Goal: Task Accomplishment & Management: Manage account settings

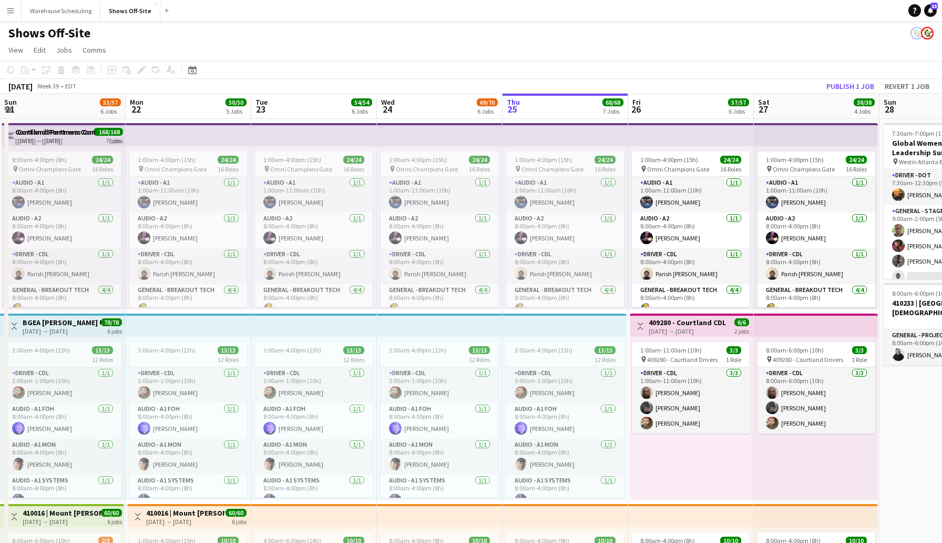
scroll to position [317, 0]
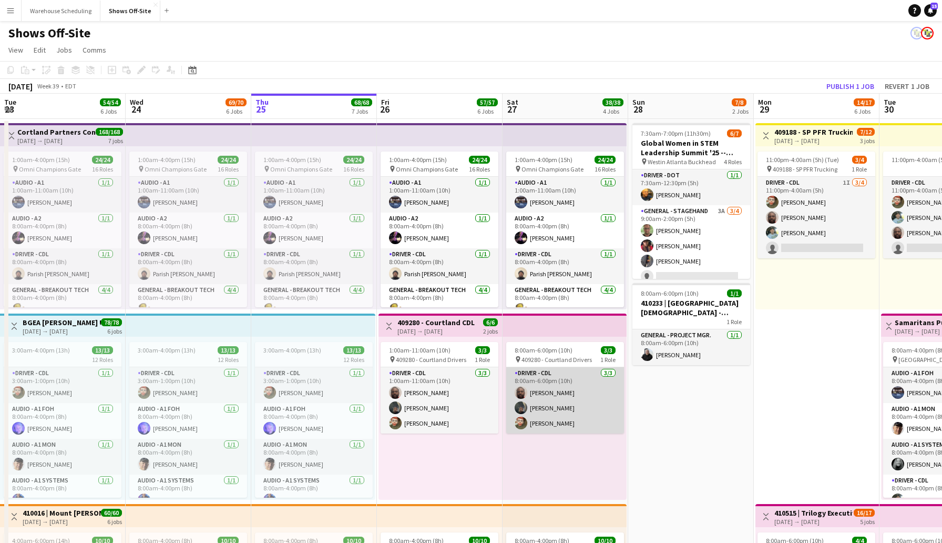
click at [605, 397] on app-card-role "Driver - CDL [DATE] 8:00am-6:00pm (10h) [PERSON_NAME] [PERSON_NAME] [PERSON_NAM…" at bounding box center [565, 400] width 118 height 66
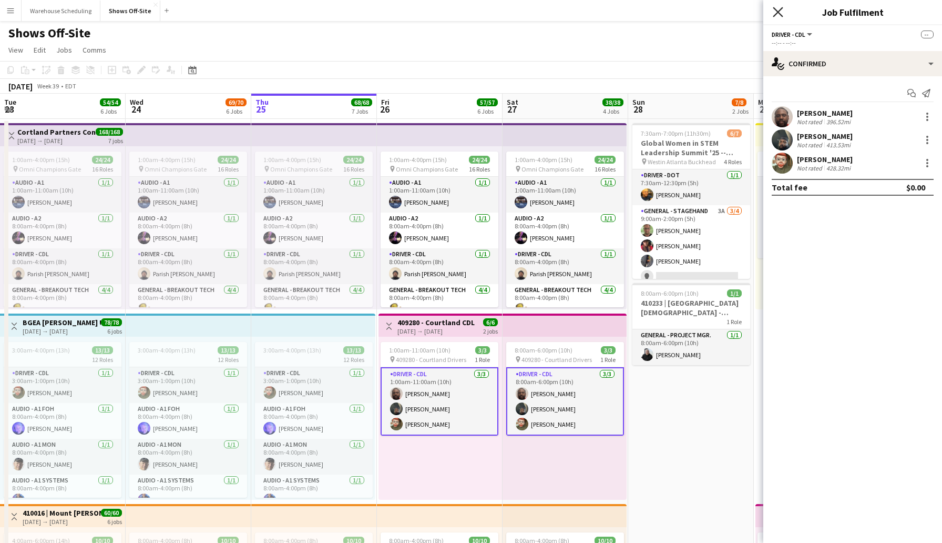
click at [779, 12] on icon at bounding box center [778, 12] width 10 height 10
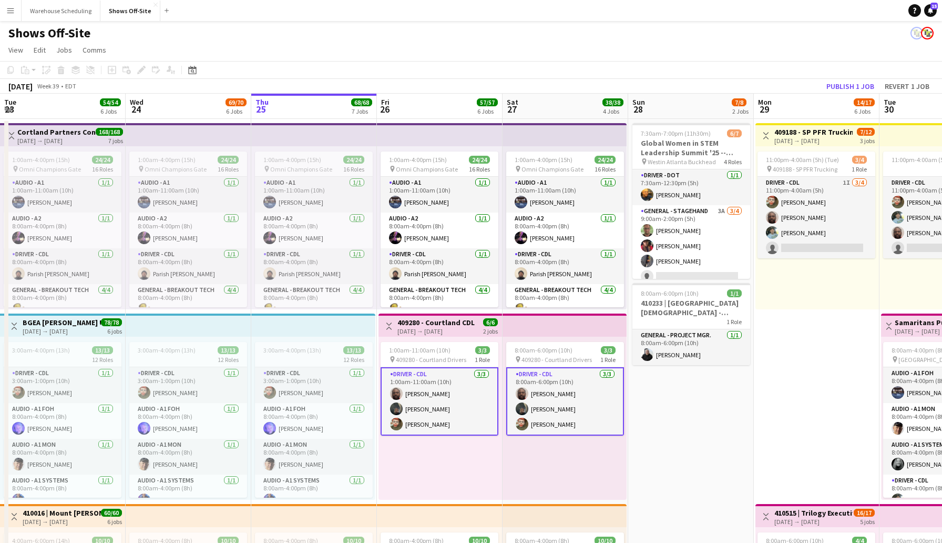
click at [629, 62] on app-toolbar "Copy Paste Paste Command V Paste with crew Command Shift V Paste linked Job [GE…" at bounding box center [471, 70] width 942 height 18
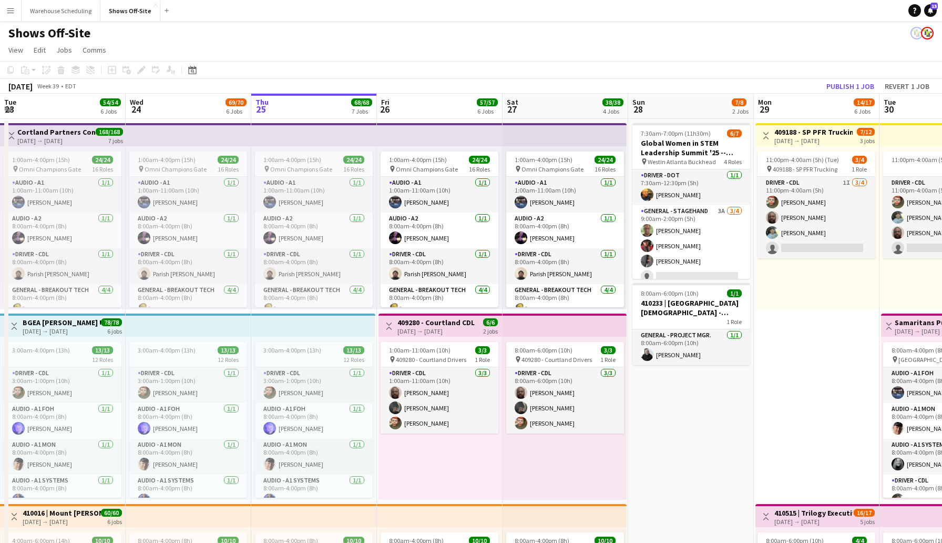
click at [624, 68] on app-toolbar "Copy Paste Paste Command V Paste with crew Command Shift V Paste linked Job [GE…" at bounding box center [471, 70] width 942 height 18
click at [460, 356] on span "409280 - Courtland Drivers" at bounding box center [431, 359] width 70 height 8
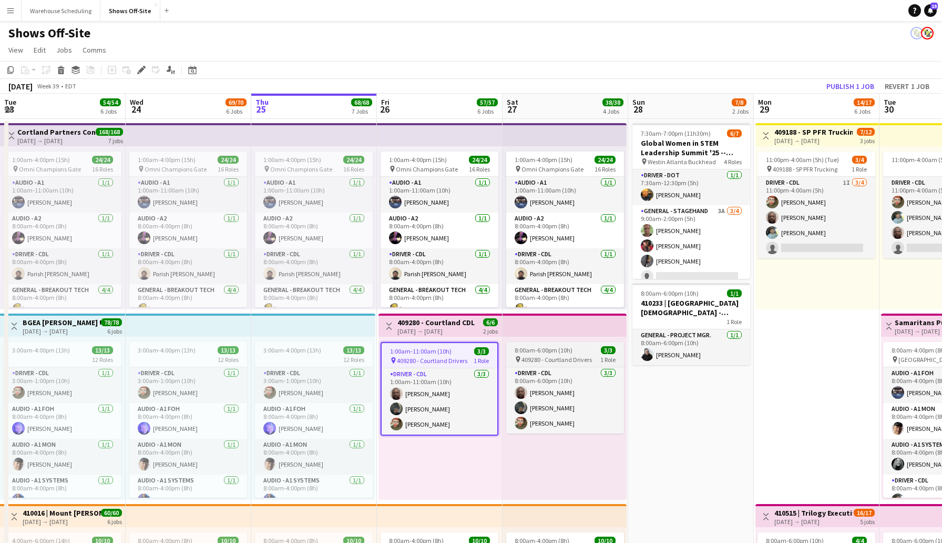
click at [520, 349] on span "8:00am-6:00pm (10h)" at bounding box center [544, 350] width 58 height 8
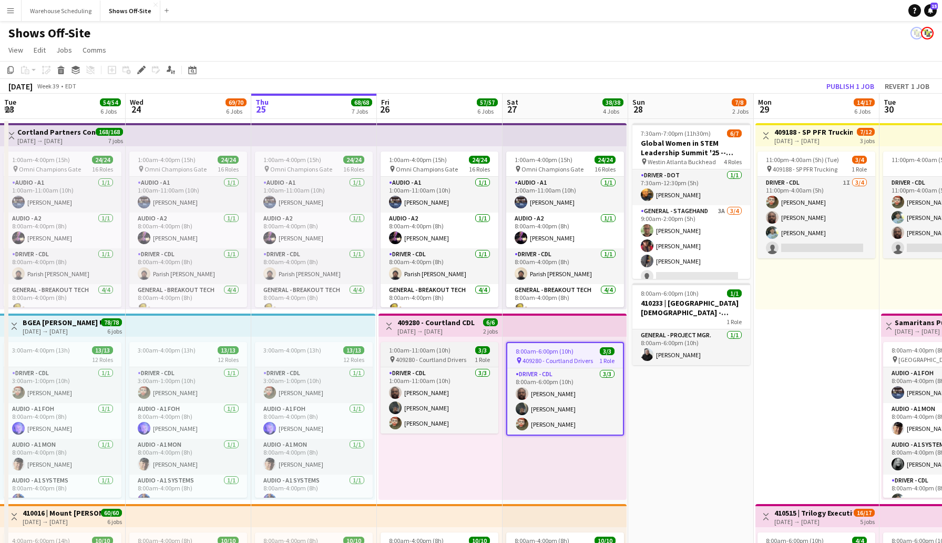
click at [465, 343] on app-job-card "1:00am-11:00am (10h) 3/3 pin 409280 - Courtland Drivers 1 Role Driver - CDL [DA…" at bounding box center [440, 387] width 118 height 91
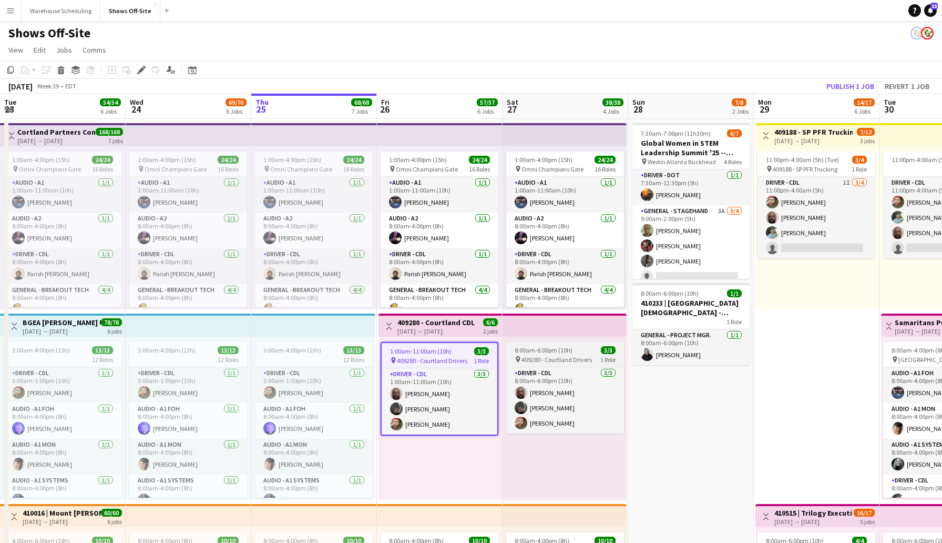
click at [522, 351] on span "8:00am-6:00pm (10h)" at bounding box center [544, 350] width 58 height 8
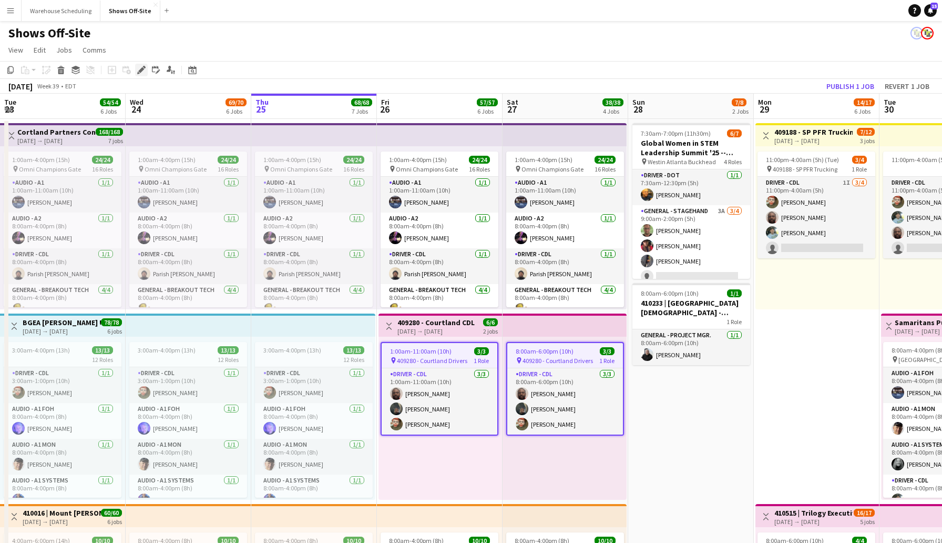
click at [145, 71] on icon "Edit" at bounding box center [141, 70] width 8 height 8
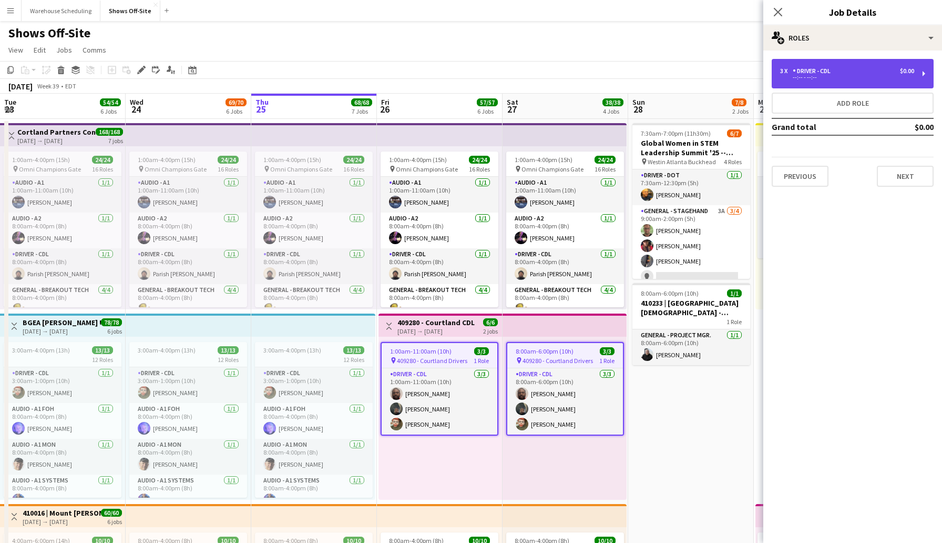
click at [839, 80] on div "3 x Driver - CDL $0.00 --:-- - --:--" at bounding box center [853, 73] width 162 height 29
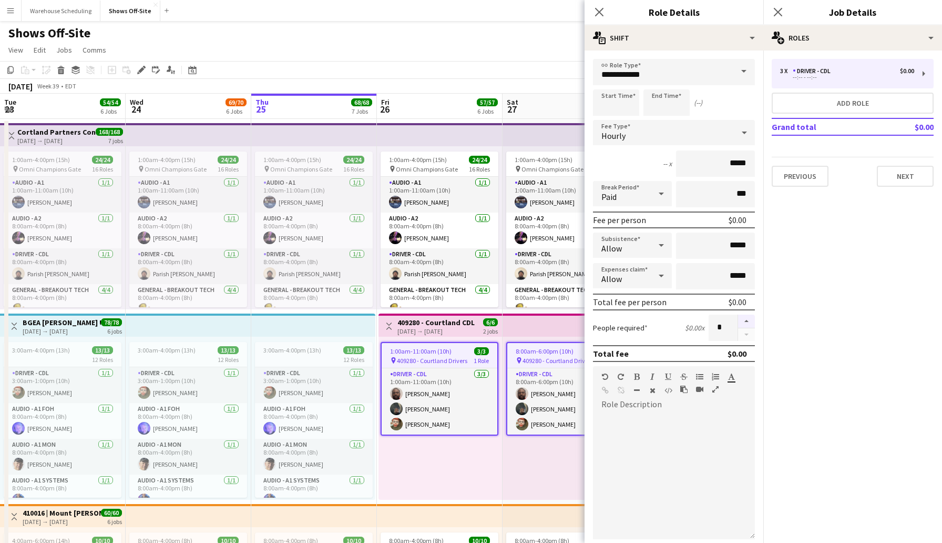
click at [749, 319] on button "button" at bounding box center [746, 321] width 17 height 14
type input "*"
click at [908, 183] on button "Next" at bounding box center [905, 176] width 57 height 21
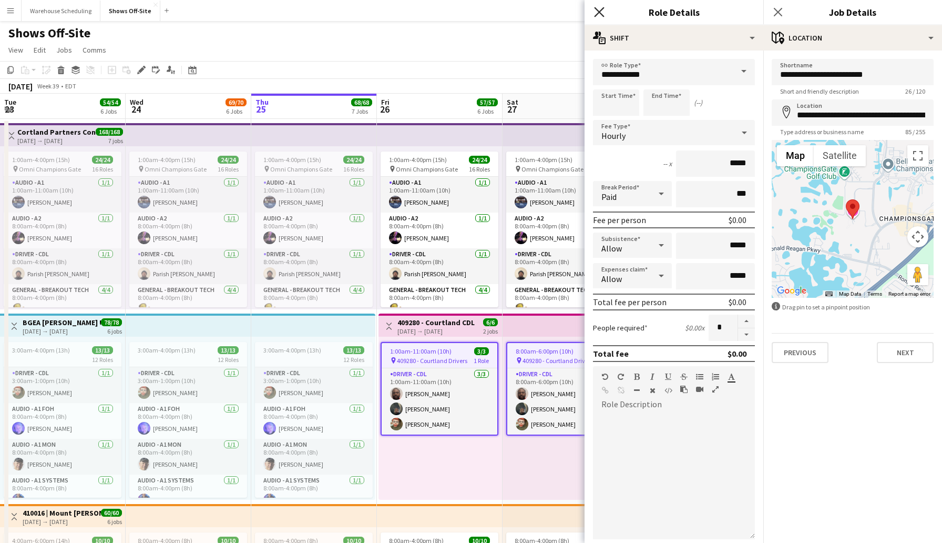
click at [595, 12] on icon "Close pop-in" at bounding box center [599, 12] width 10 height 10
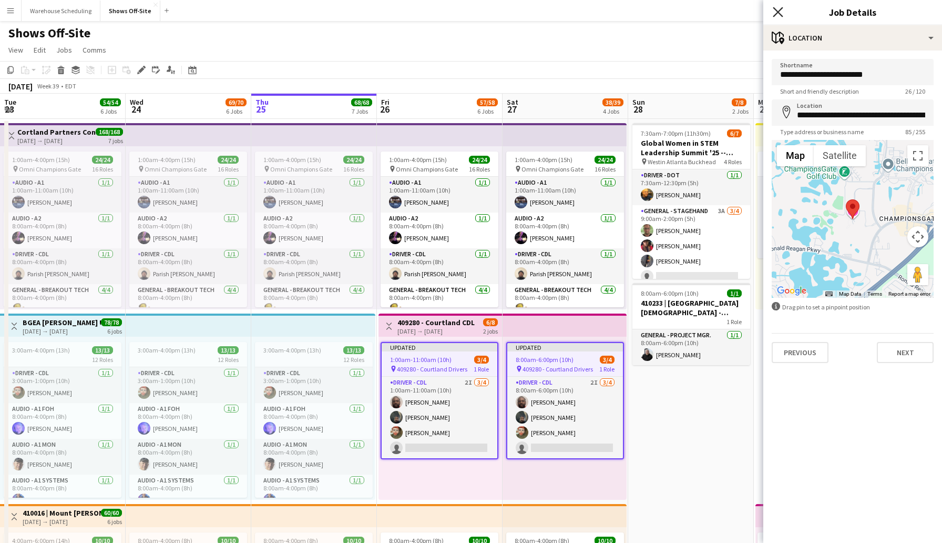
click at [776, 9] on icon at bounding box center [778, 12] width 10 height 10
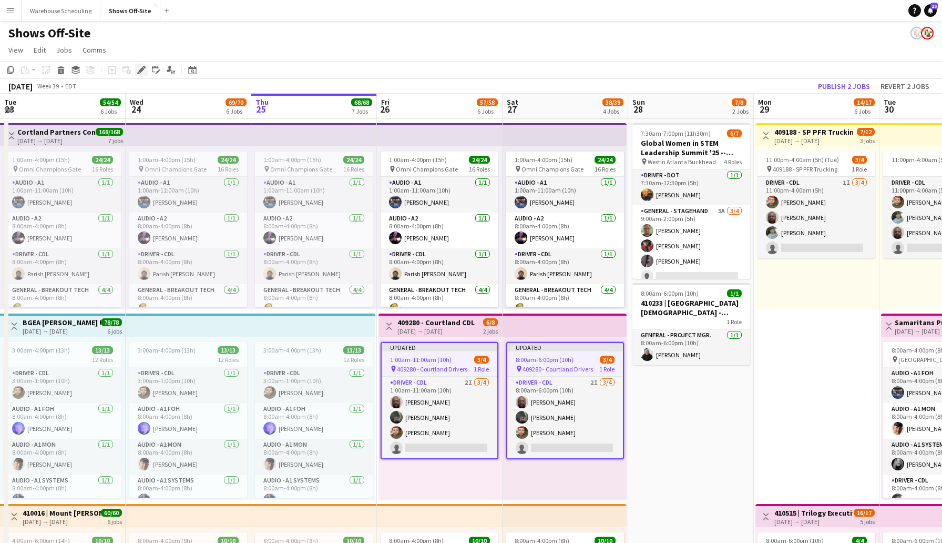
click at [144, 67] on icon at bounding box center [144, 67] width 3 height 3
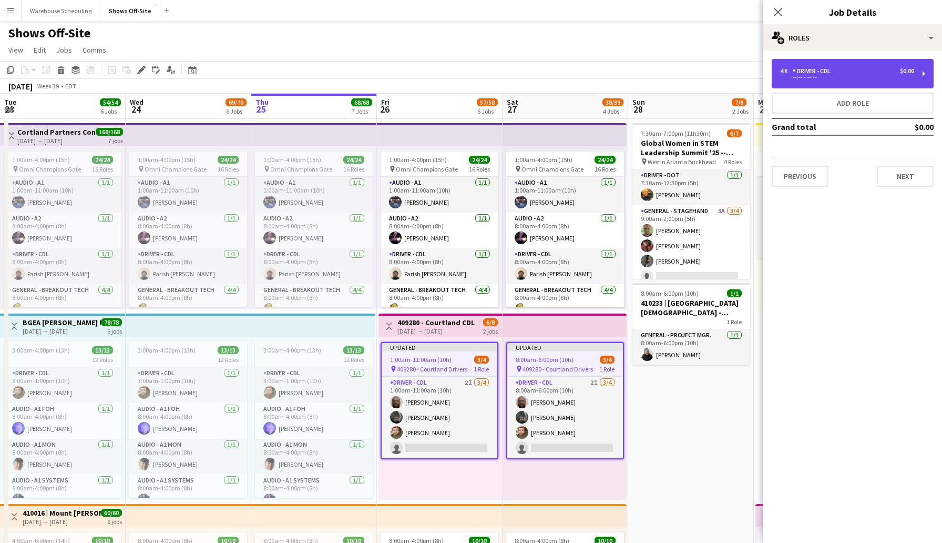
click at [884, 68] on div "4 x Driver - CDL $0.00" at bounding box center [847, 70] width 134 height 7
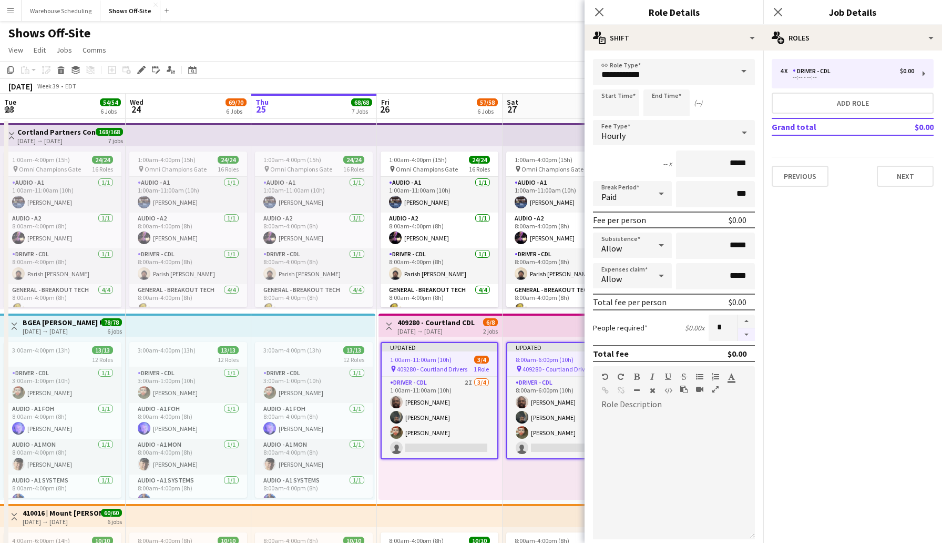
click at [749, 331] on button "button" at bounding box center [746, 334] width 17 height 13
type input "*"
click at [903, 183] on button "Next" at bounding box center [905, 176] width 57 height 21
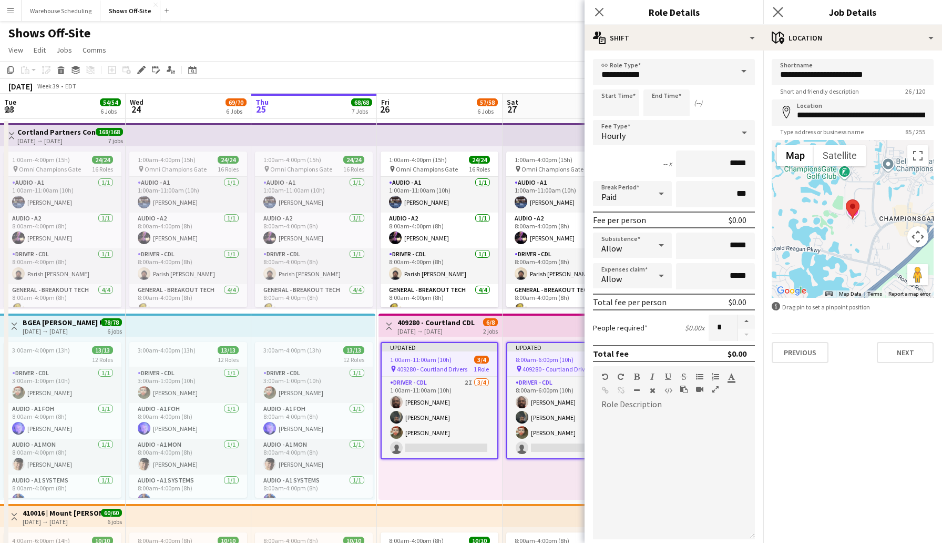
click at [784, 12] on app-icon "Close pop-in" at bounding box center [778, 12] width 15 height 15
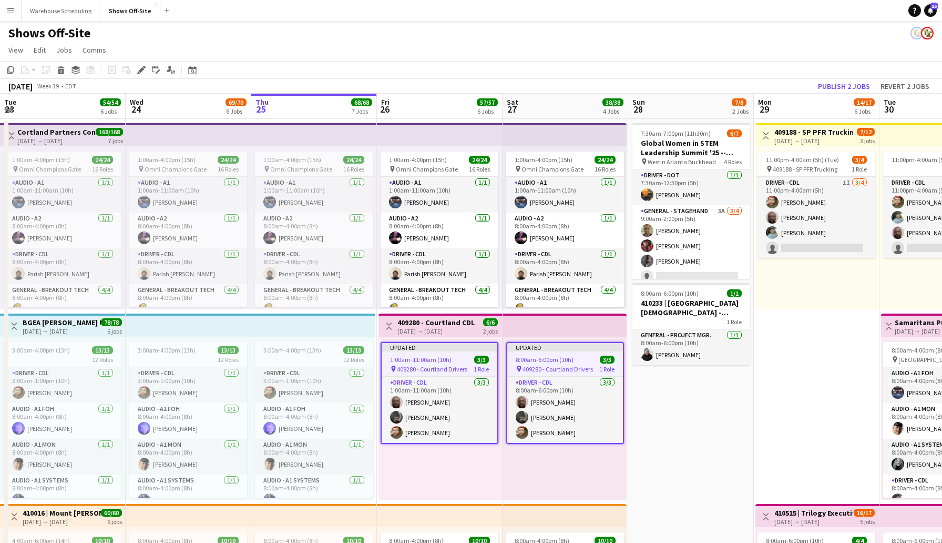
click at [799, 34] on div "Shows Off-Site" at bounding box center [471, 31] width 942 height 20
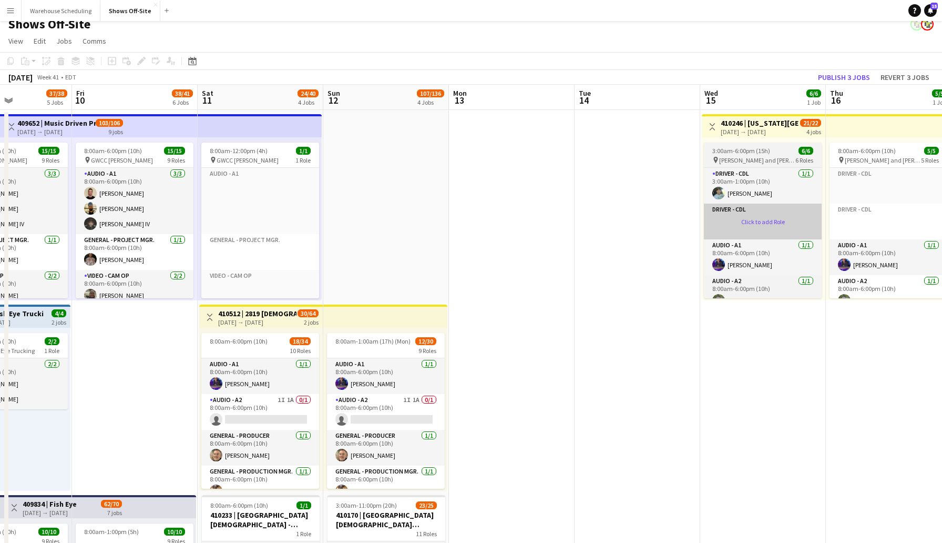
scroll to position [14, 0]
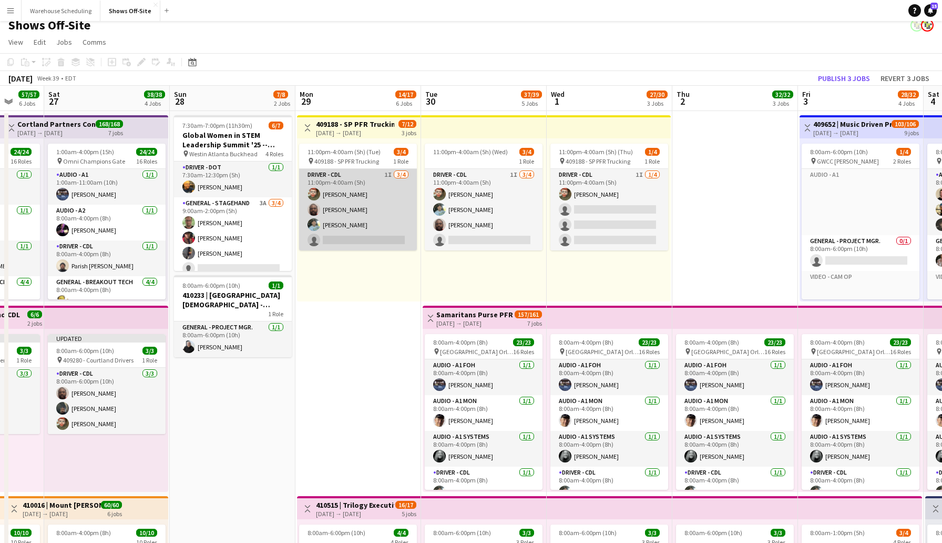
click at [356, 234] on app-card-role "Driver - CDL 1I [DATE] 11:00pm-4:00am (5h) [PERSON_NAME] [PERSON_NAME] [PERSON_…" at bounding box center [358, 209] width 118 height 81
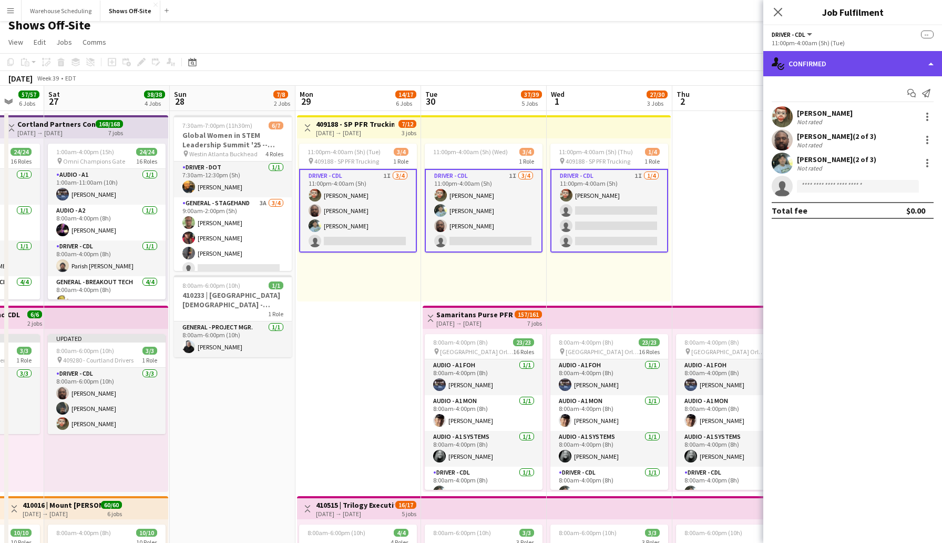
click at [813, 69] on div "single-neutral-actions-check-2 Confirmed" at bounding box center [852, 63] width 179 height 25
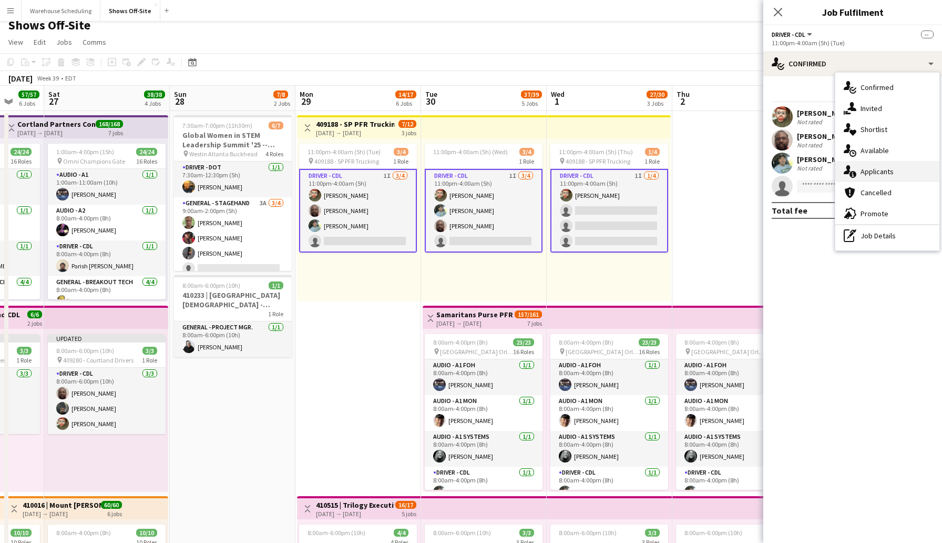
click at [857, 165] on div "single-neutral-actions-information Applicants" at bounding box center [887, 171] width 104 height 21
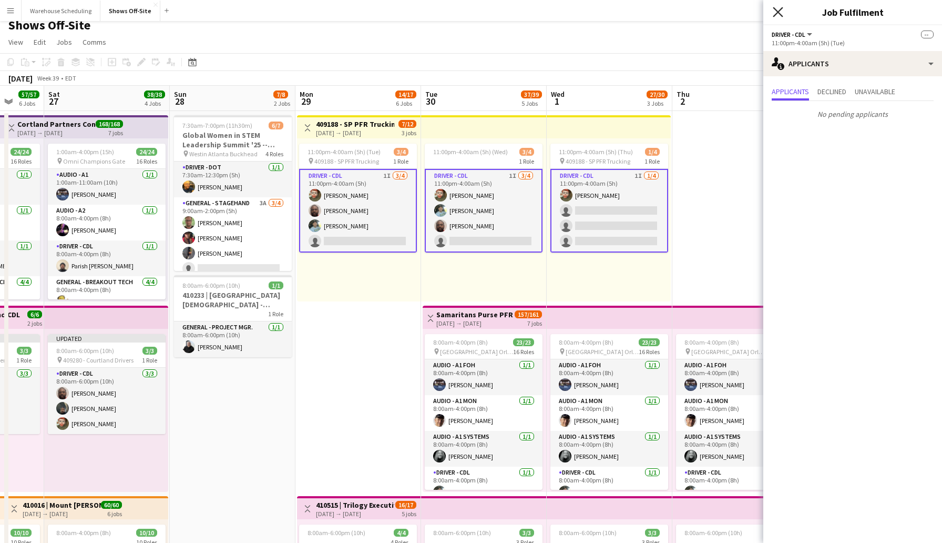
click at [776, 11] on icon at bounding box center [778, 12] width 10 height 10
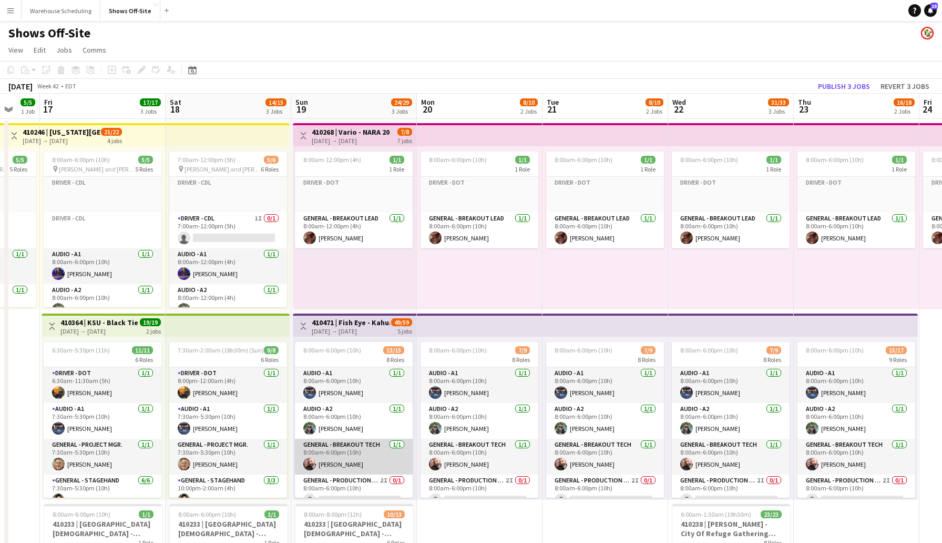
scroll to position [21, 0]
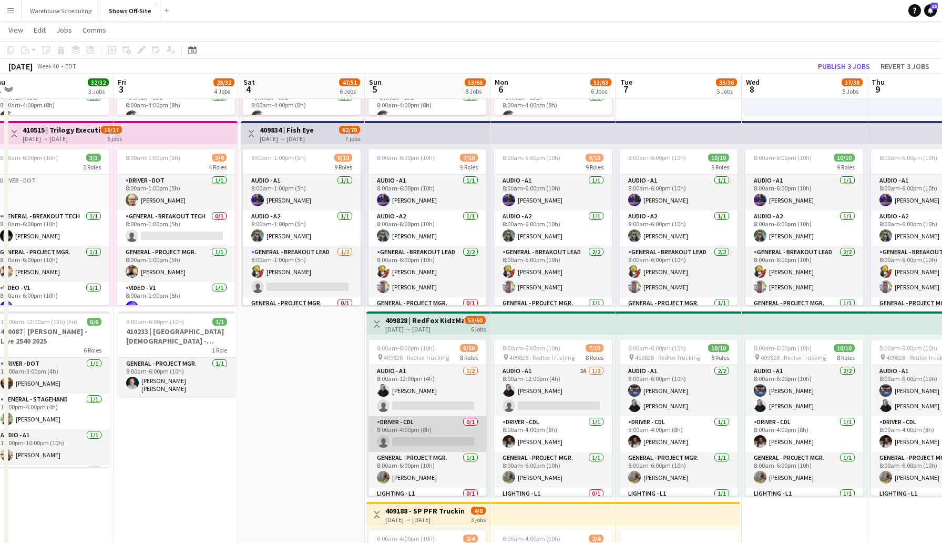
click at [417, 443] on app-card-role "Driver - CDL 0/1 8:00am-4:00pm (8h) single-neutral-actions" at bounding box center [428, 434] width 118 height 36
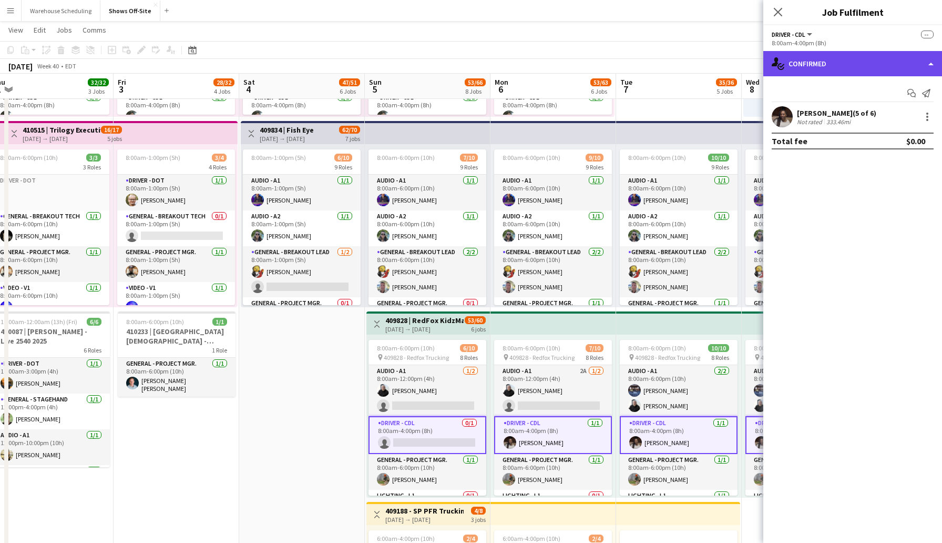
click at [825, 58] on div "single-neutral-actions-check-2 Confirmed" at bounding box center [852, 63] width 179 height 25
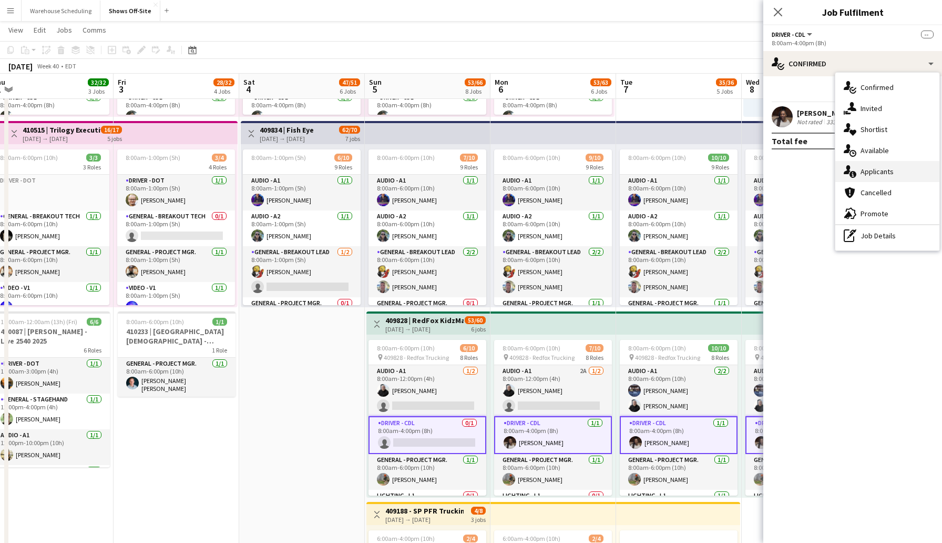
click at [869, 170] on span "Applicants" at bounding box center [877, 171] width 33 height 9
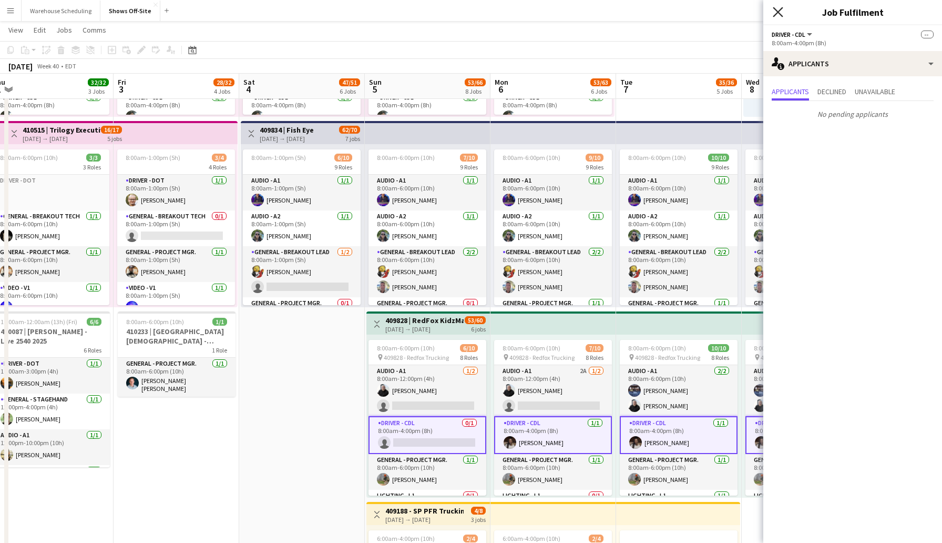
click at [780, 15] on icon at bounding box center [778, 12] width 10 height 10
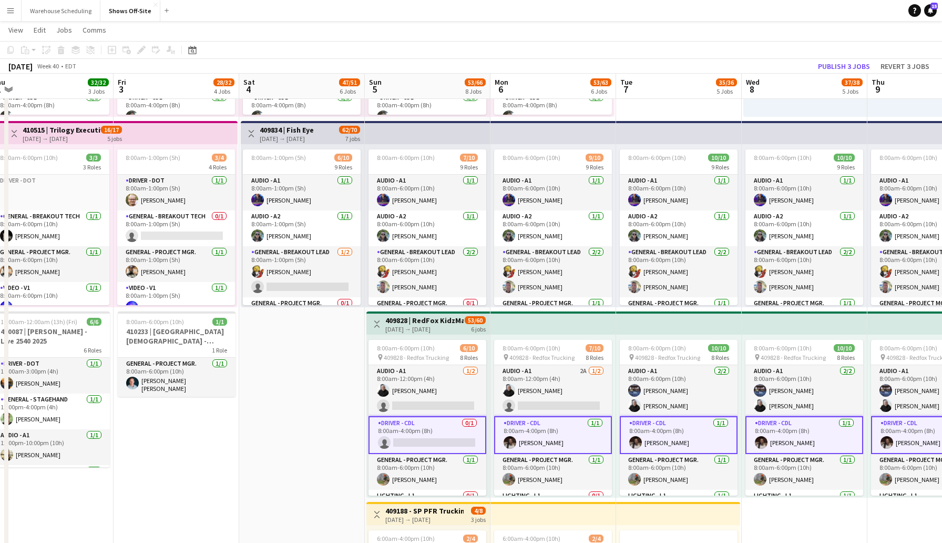
click at [330, 389] on app-date-cell "8:00am-6:00pm (10h) 11/11 pin GWCC [PERSON_NAME] 7 Roles Audio - A1 [DATE] 8:00…" at bounding box center [302, 427] width 126 height 1383
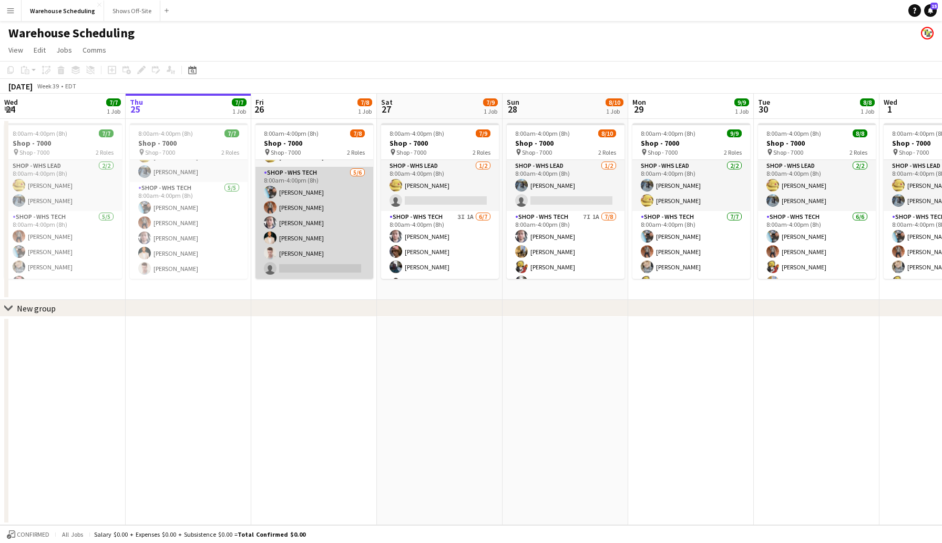
click at [295, 271] on app-card-role "Shop - WHS Tech [DATE] 8:00am-4:00pm (8h) [PERSON_NAME] [PERSON_NAME] [PERSON_N…" at bounding box center [315, 223] width 118 height 112
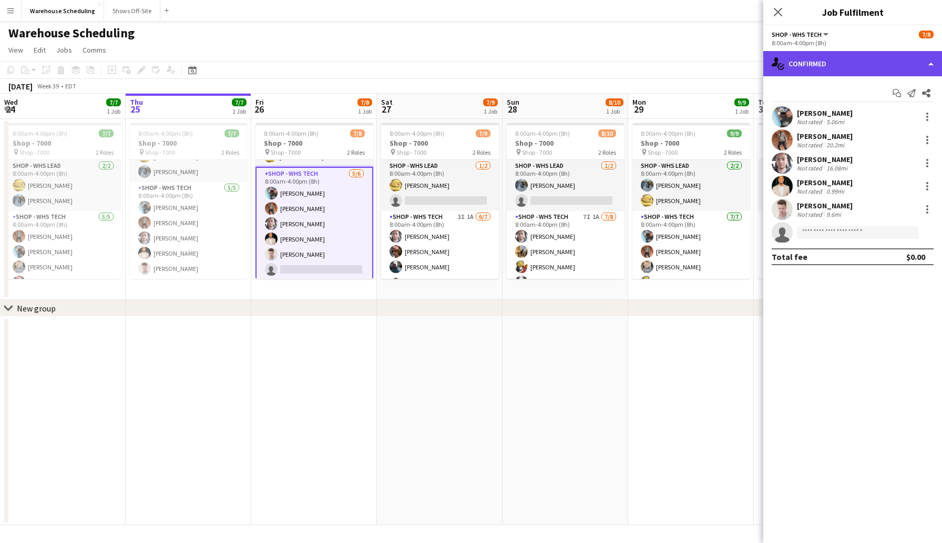
click at [807, 60] on div "single-neutral-actions-check-2 Confirmed" at bounding box center [852, 63] width 179 height 25
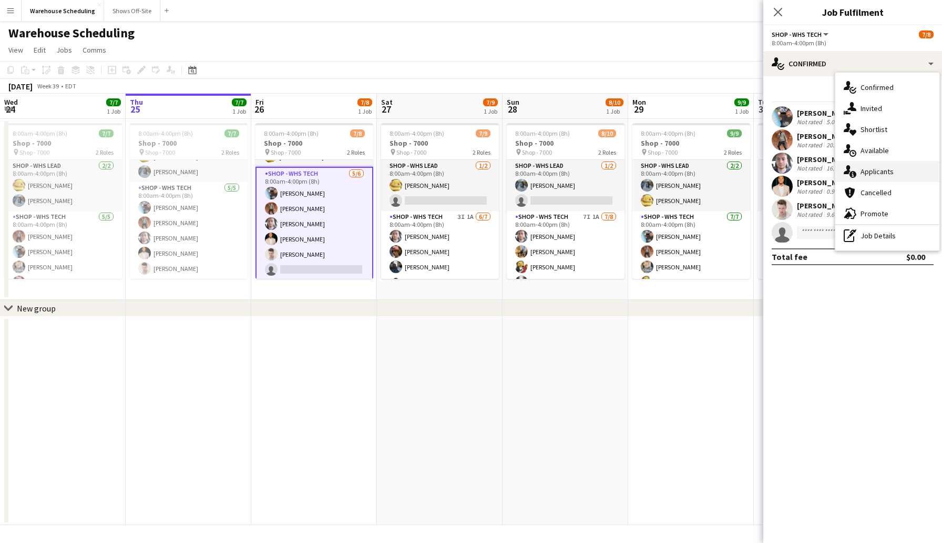
click at [877, 169] on span "Applicants" at bounding box center [877, 171] width 33 height 9
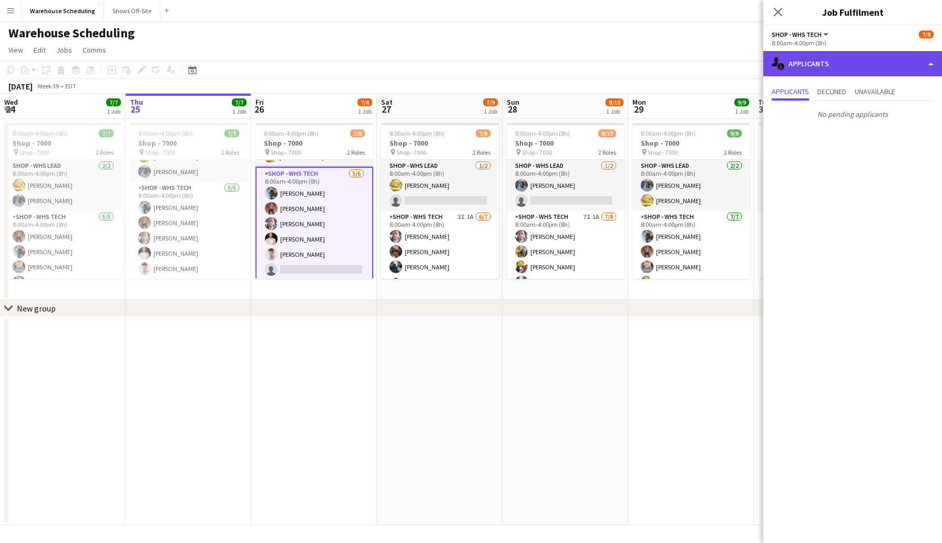
click at [833, 60] on div "single-neutral-actions-information Applicants" at bounding box center [852, 63] width 179 height 25
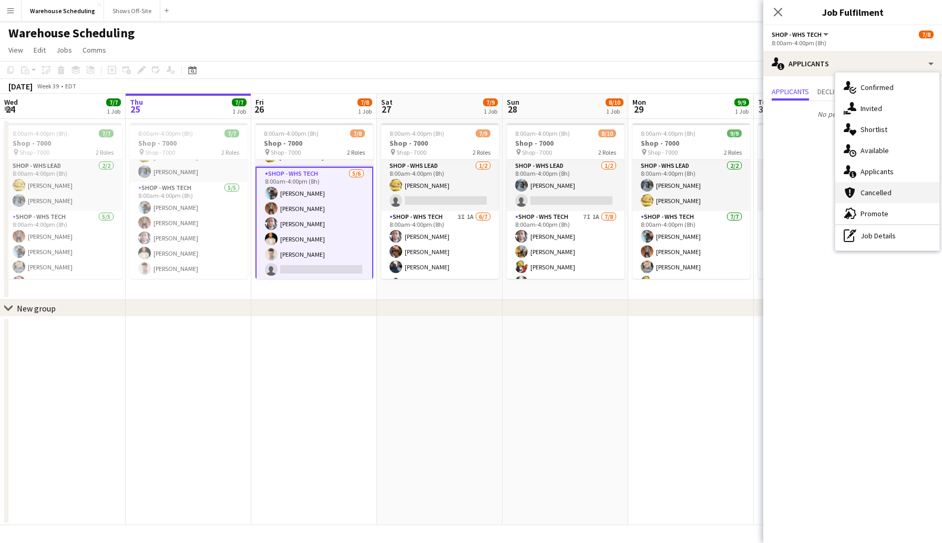
click at [883, 188] on span "Cancelled" at bounding box center [876, 192] width 31 height 9
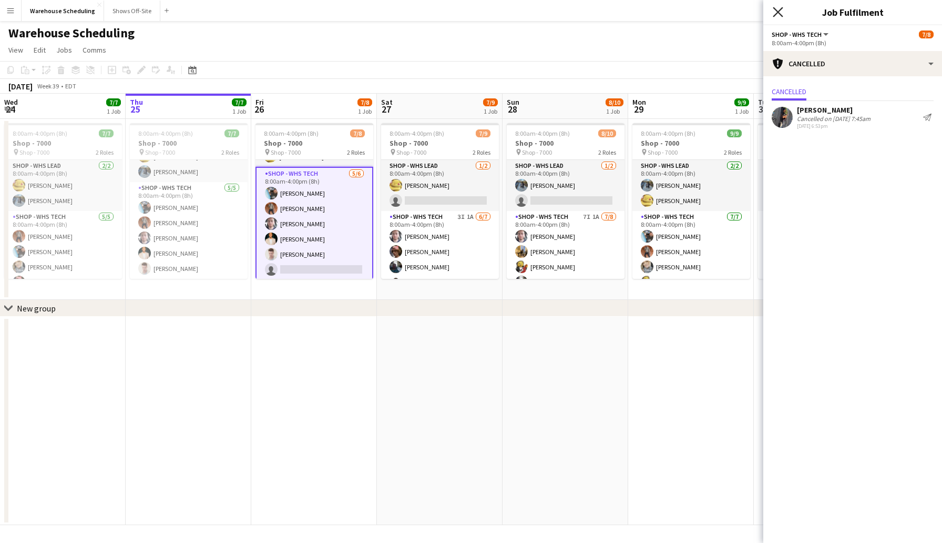
click at [778, 13] on icon "Close pop-in" at bounding box center [778, 12] width 10 height 10
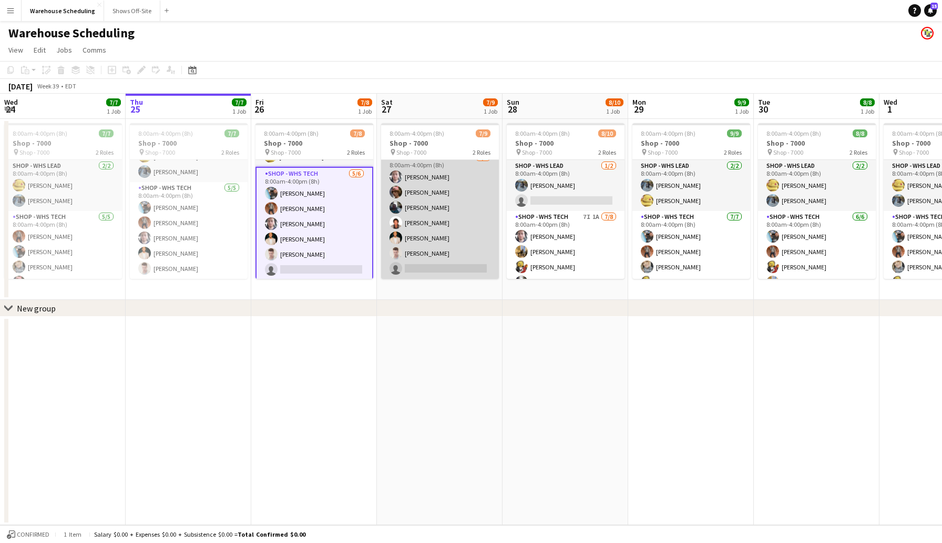
click at [427, 263] on app-card-role "Shop - WHS Tech 3I 1A [DATE] 8:00am-4:00pm (8h) [PERSON_NAME] [PERSON_NAME] [PE…" at bounding box center [440, 214] width 118 height 127
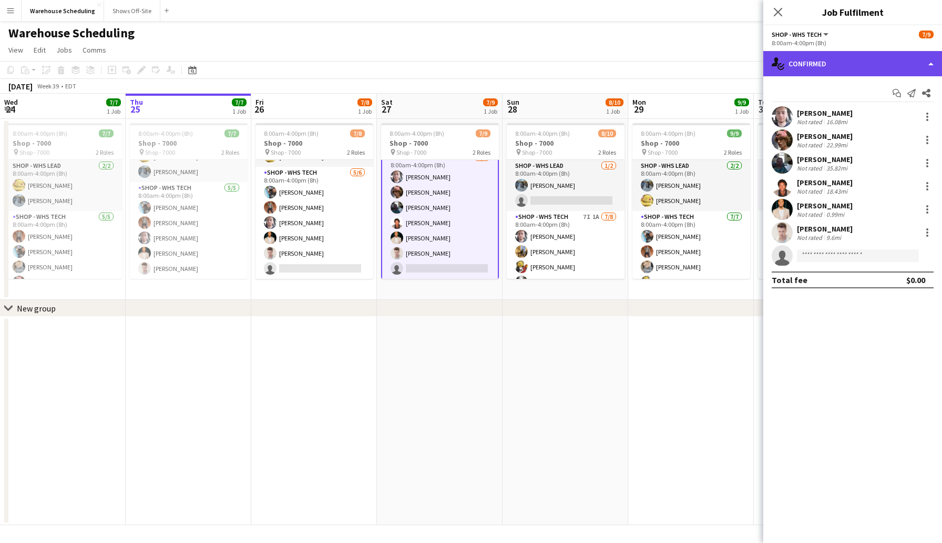
click at [809, 67] on div "single-neutral-actions-check-2 Confirmed" at bounding box center [852, 63] width 179 height 25
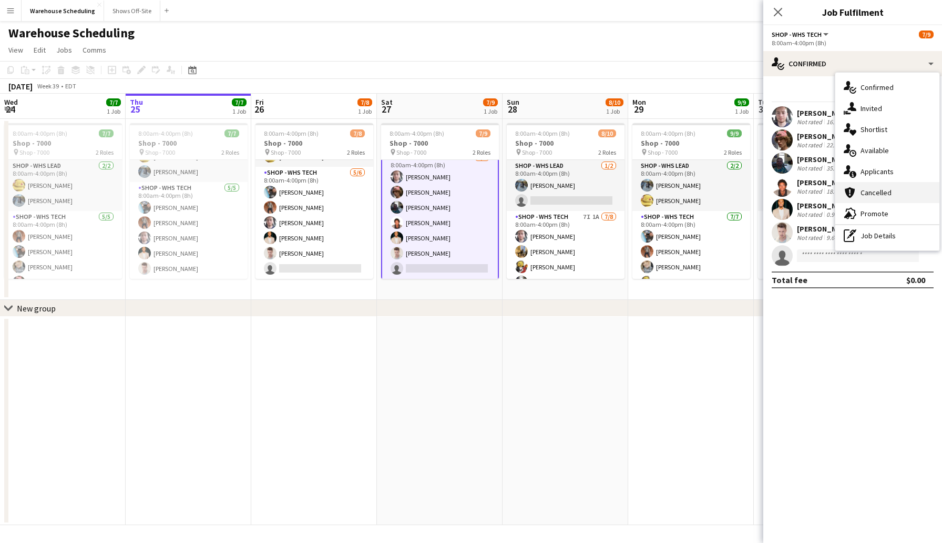
click at [878, 189] on span "Cancelled" at bounding box center [876, 192] width 31 height 9
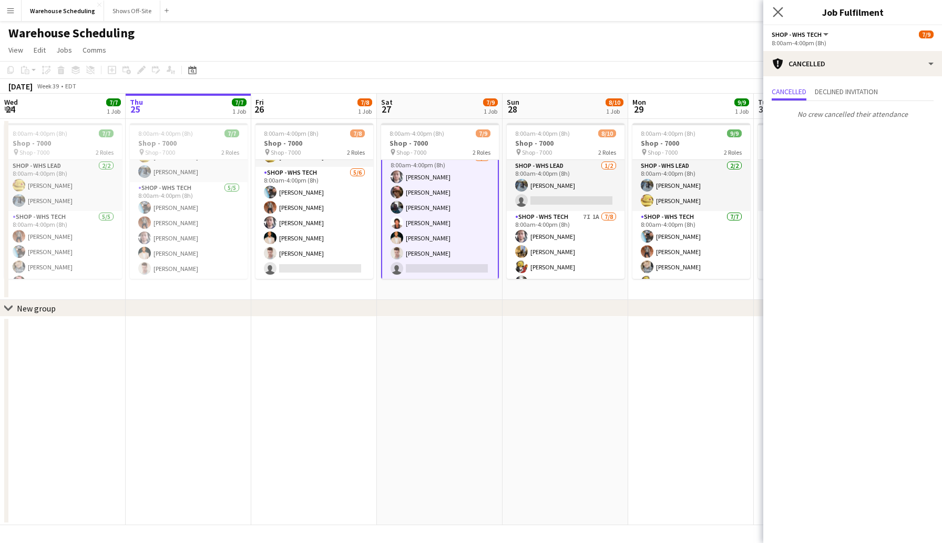
click at [784, 12] on app-icon "Close pop-in" at bounding box center [778, 12] width 15 height 15
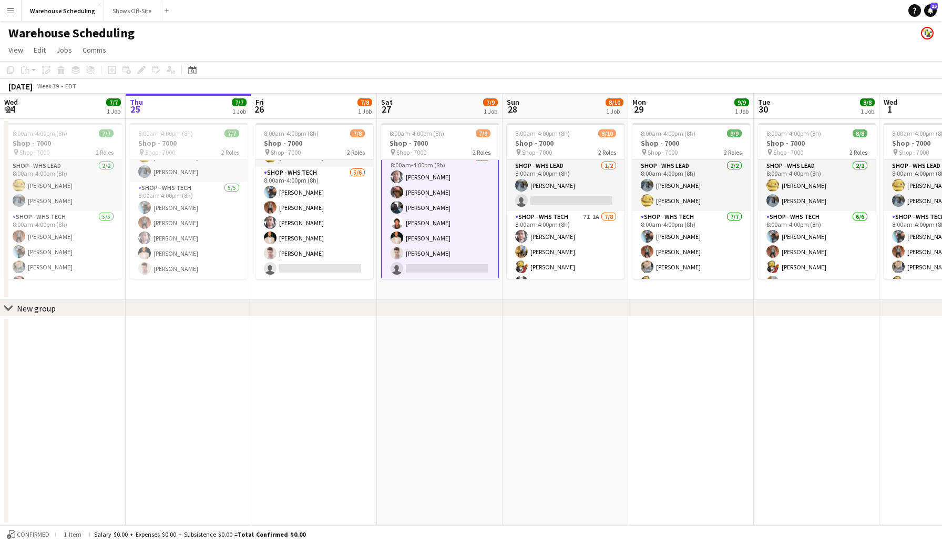
click at [445, 267] on app-card-role "Shop - WHS Tech 3I 1A [DATE] 8:00am-4:00pm (8h) [PERSON_NAME] [PERSON_NAME] [PE…" at bounding box center [440, 214] width 118 height 129
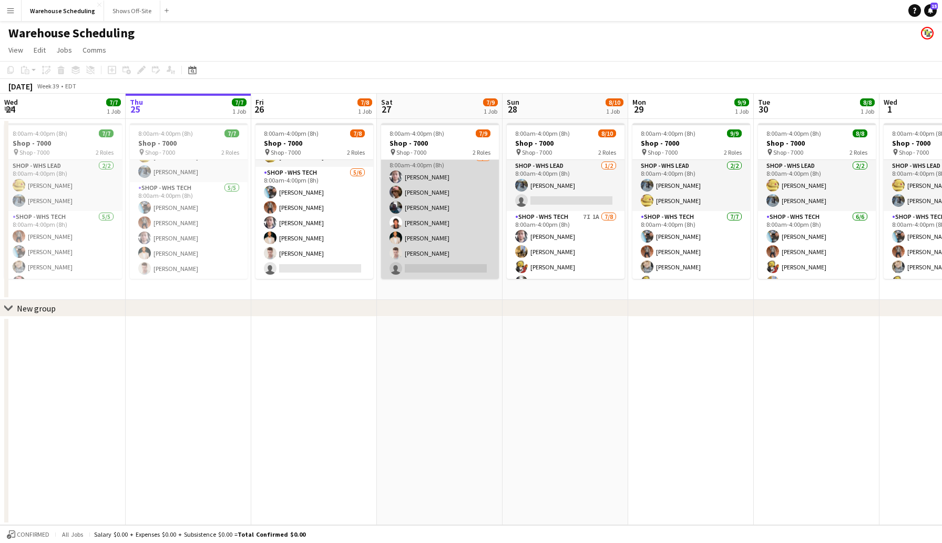
click at [445, 267] on app-card-role "Shop - WHS Tech 3I 1A [DATE] 8:00am-4:00pm (8h) [PERSON_NAME] [PERSON_NAME] [PE…" at bounding box center [440, 214] width 118 height 127
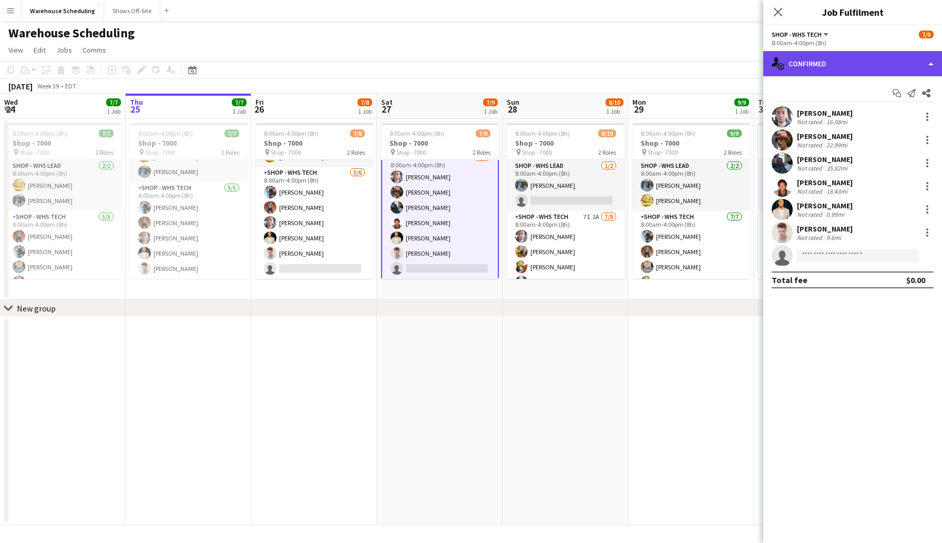
click at [842, 68] on div "single-neutral-actions-check-2 Confirmed" at bounding box center [852, 63] width 179 height 25
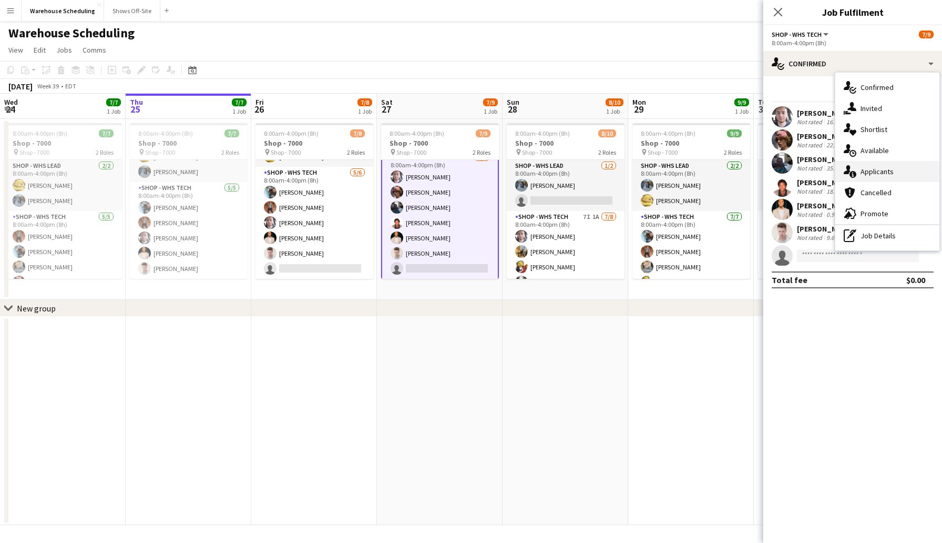
click at [883, 172] on span "Applicants" at bounding box center [877, 171] width 33 height 9
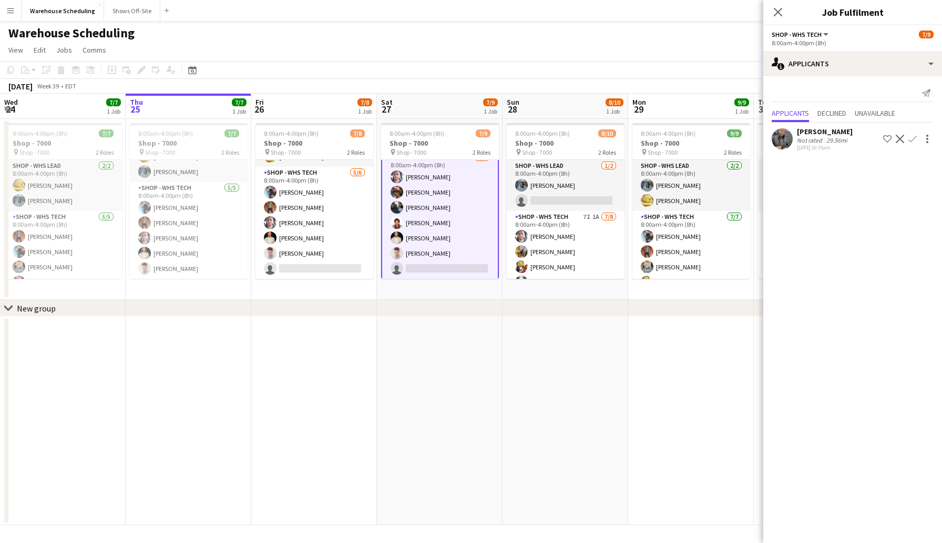
click at [911, 143] on app-icon "Confirm" at bounding box center [912, 139] width 8 height 8
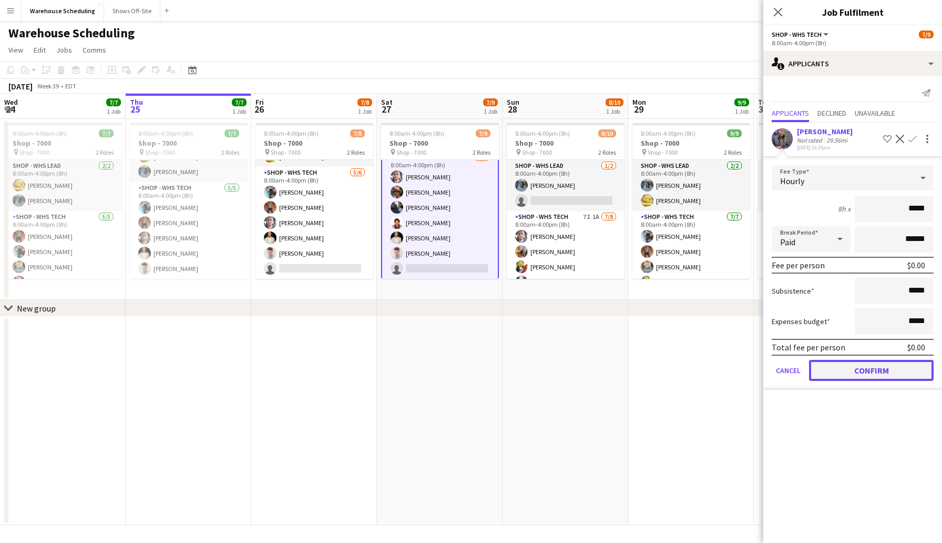
click at [893, 377] on button "Confirm" at bounding box center [871, 370] width 125 height 21
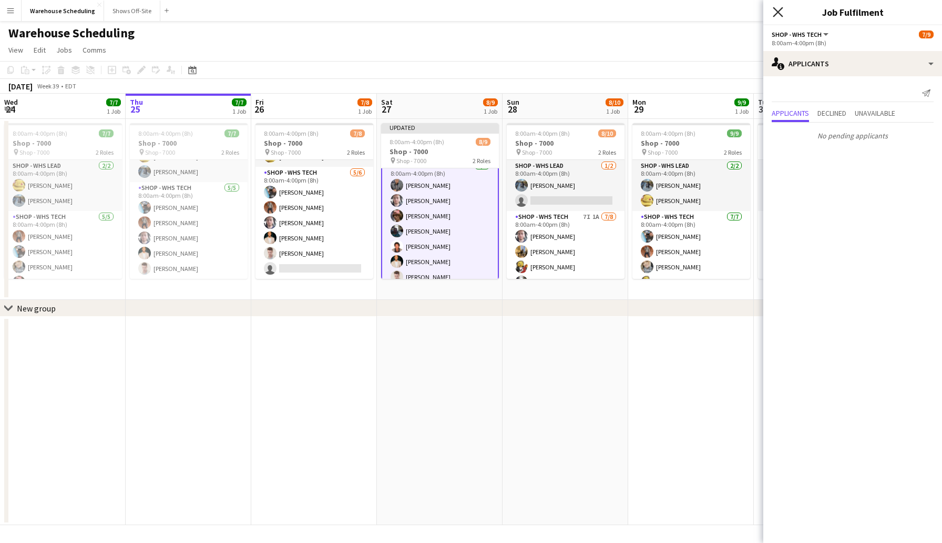
click at [776, 12] on icon "Close pop-in" at bounding box center [778, 12] width 10 height 10
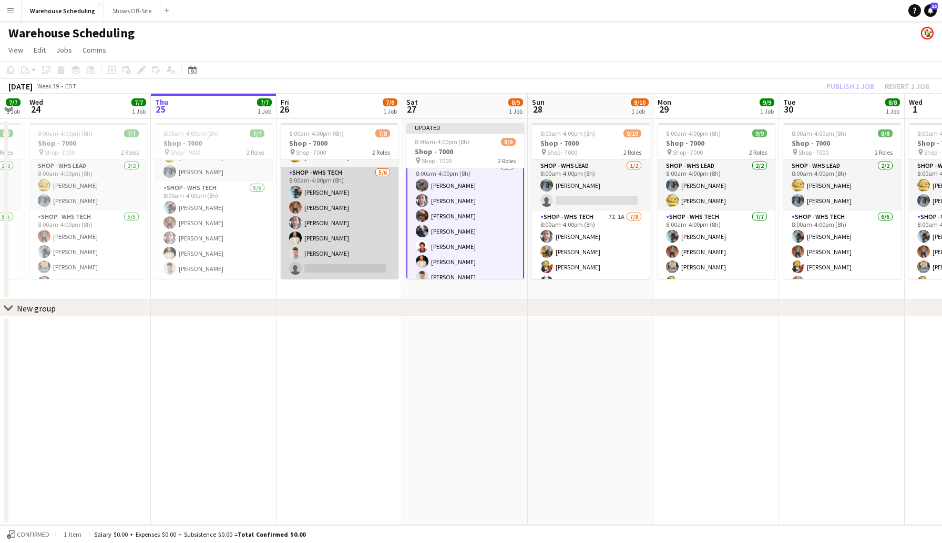
scroll to position [0, 219]
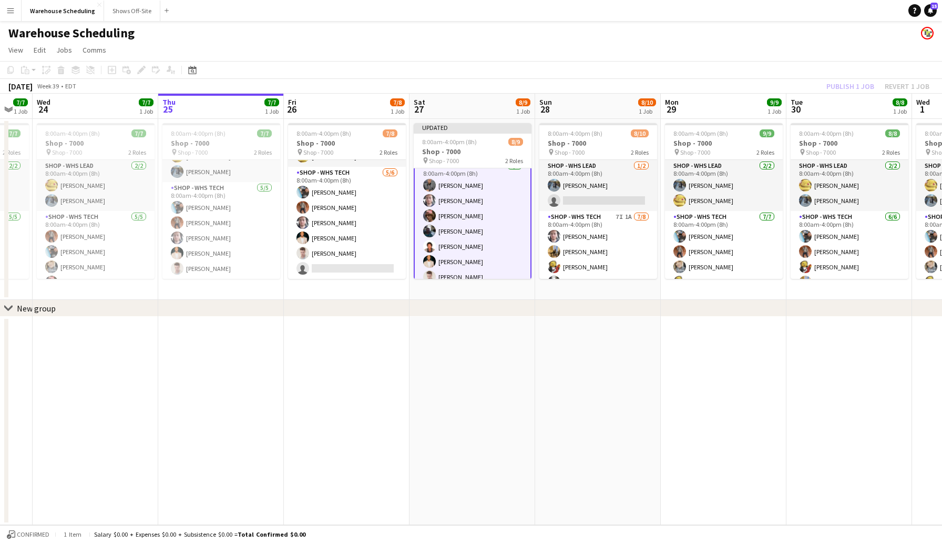
click at [627, 70] on app-toolbar "Copy Paste Paste Command V Paste with crew Command Shift V Paste linked Job [GE…" at bounding box center [471, 70] width 942 height 18
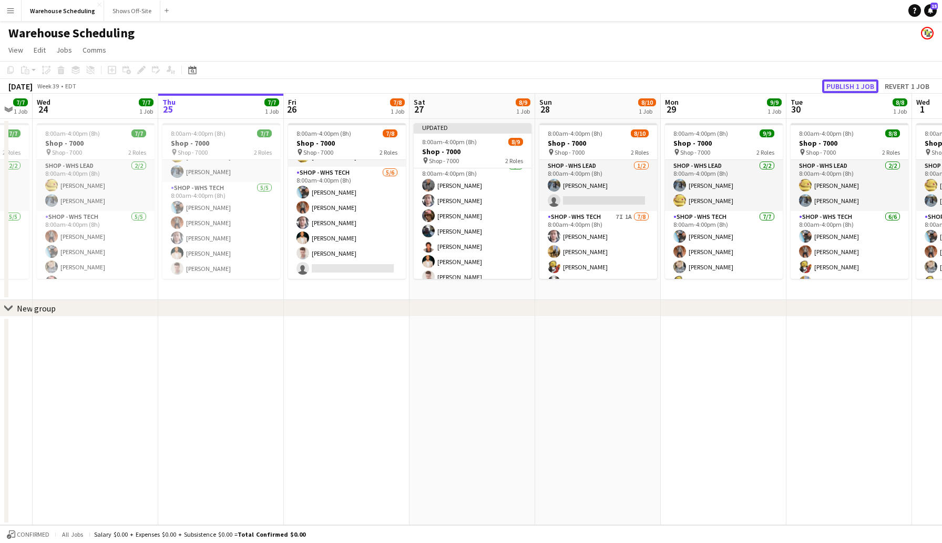
click at [868, 85] on button "Publish 1 job" at bounding box center [850, 86] width 56 height 14
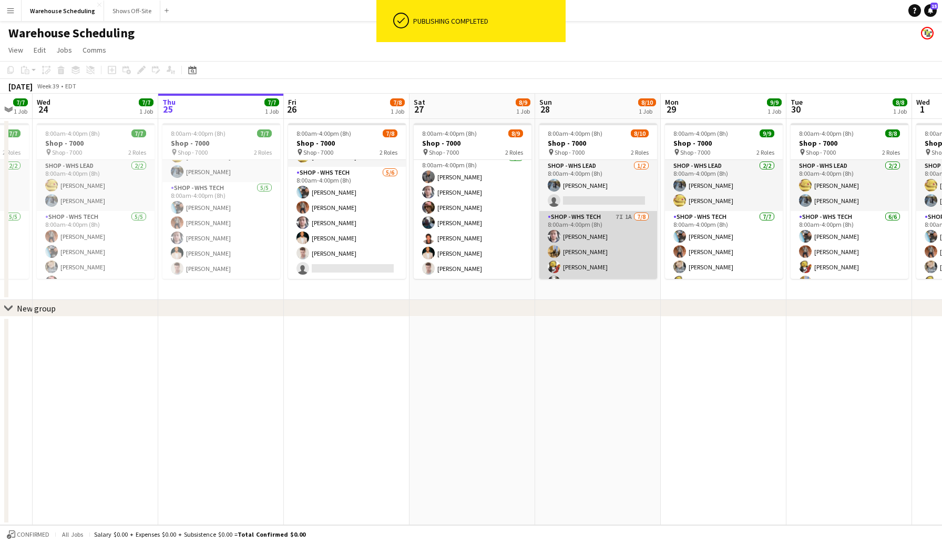
scroll to position [75, 0]
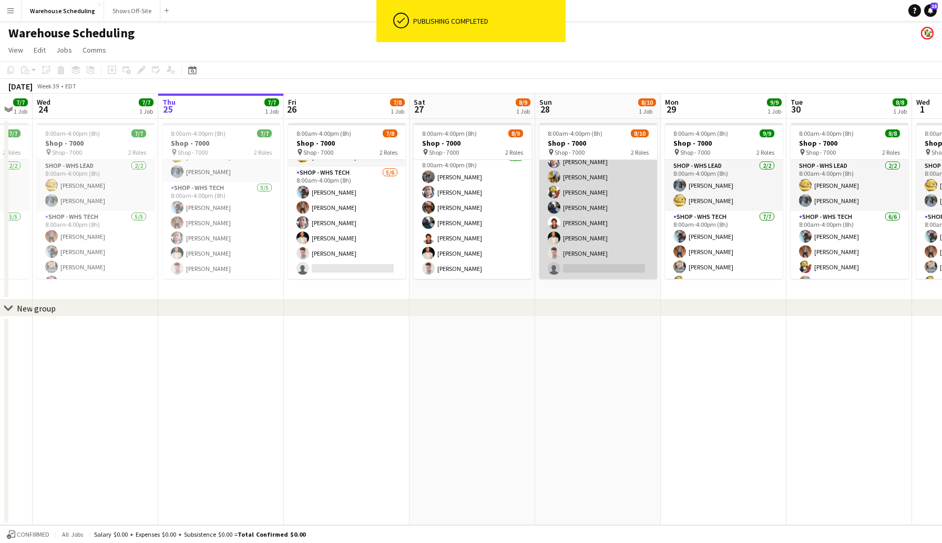
click at [580, 270] on app-card-role "Shop - WHS Tech 7I 1A [DATE] 8:00am-4:00pm (8h) [PERSON_NAME] [PERSON_NAME] [PE…" at bounding box center [598, 207] width 118 height 142
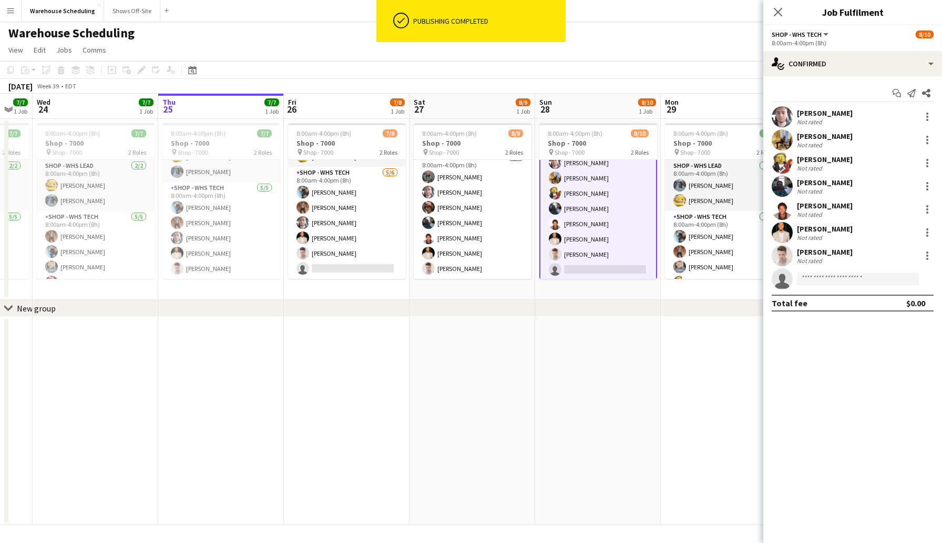
scroll to position [76, 0]
click at [805, 61] on div "single-neutral-actions-check-2 Confirmed" at bounding box center [852, 63] width 179 height 25
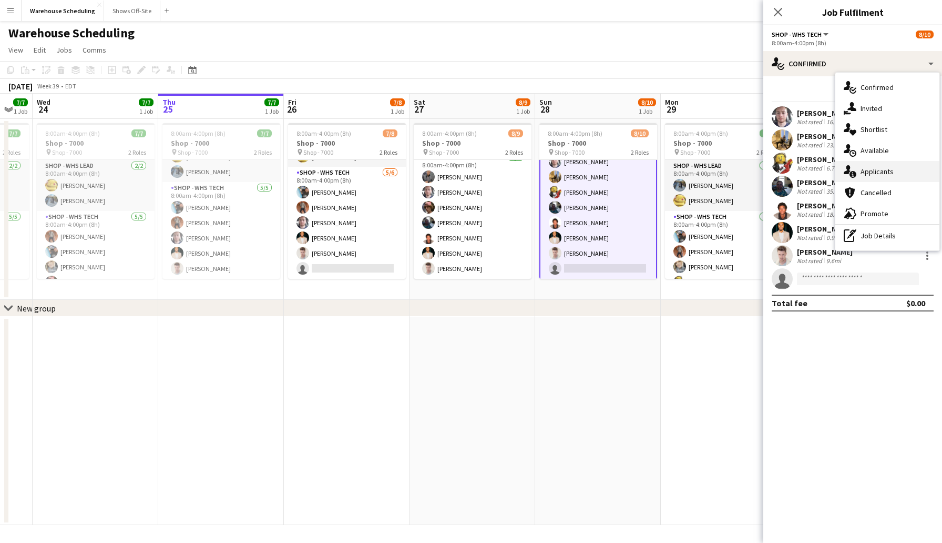
click at [886, 172] on span "Applicants" at bounding box center [877, 171] width 33 height 9
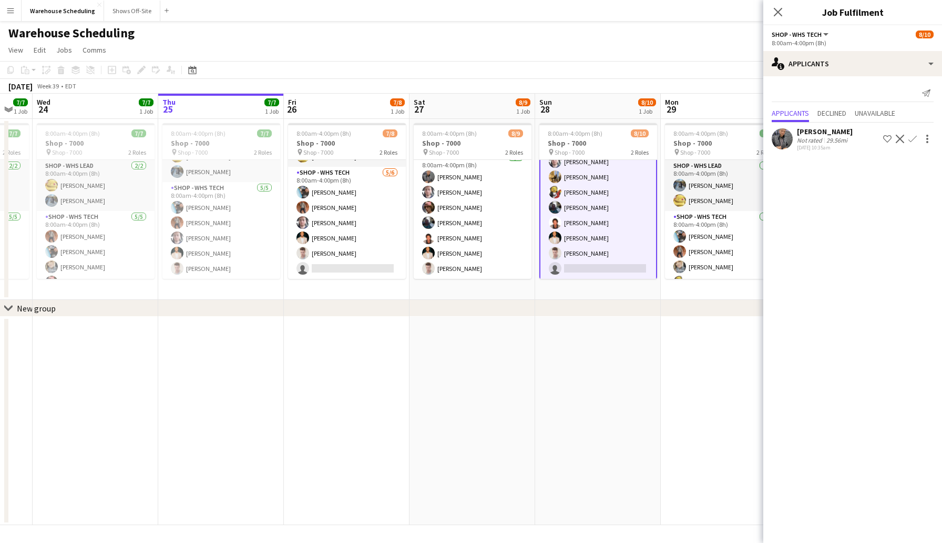
click at [912, 143] on app-icon "Confirm" at bounding box center [912, 139] width 8 height 8
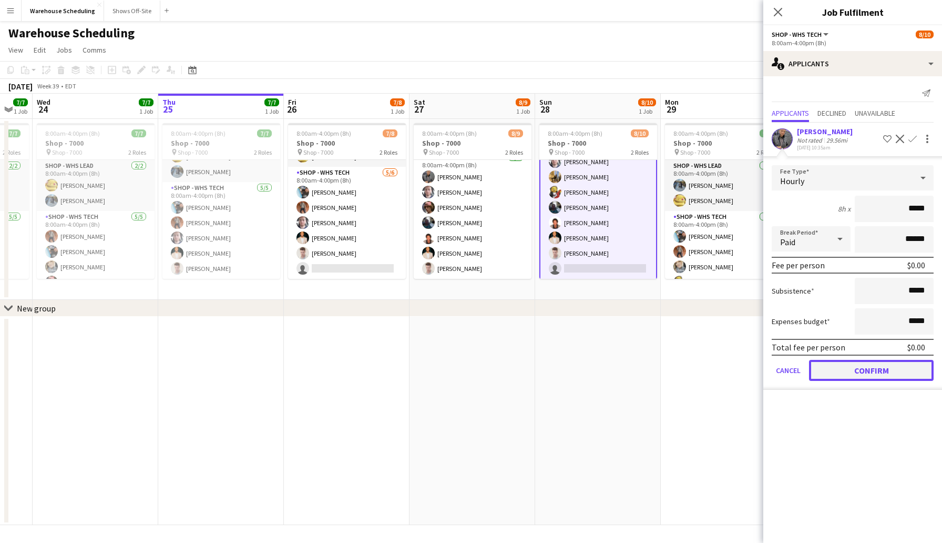
click at [863, 380] on button "Confirm" at bounding box center [871, 370] width 125 height 21
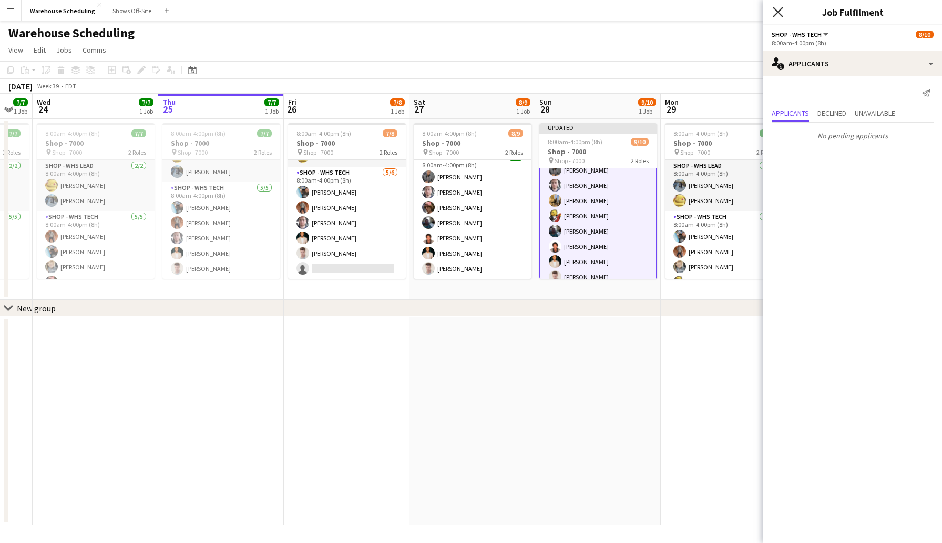
click at [776, 11] on icon at bounding box center [778, 12] width 10 height 10
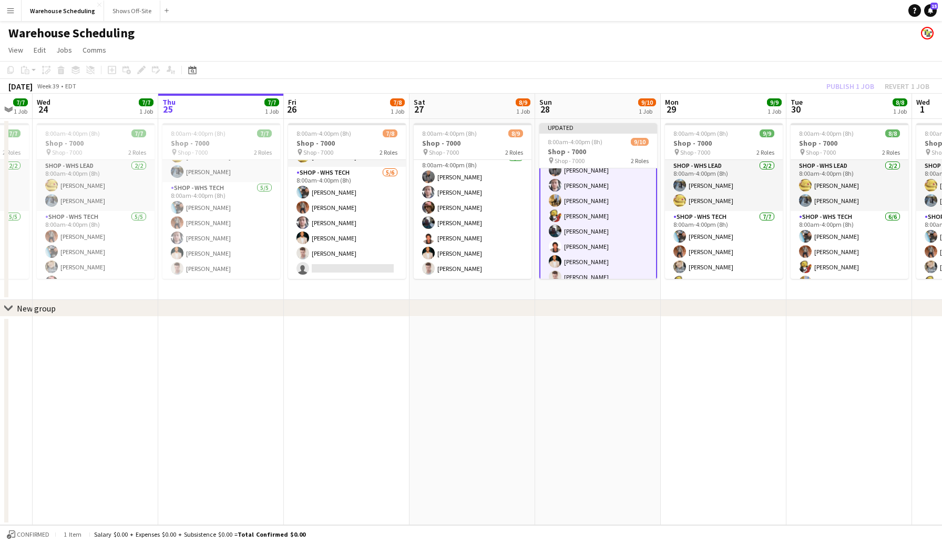
click at [753, 80] on div "[DATE] Week 39 • EDT Publish 1 job Revert 1 job" at bounding box center [471, 86] width 942 height 15
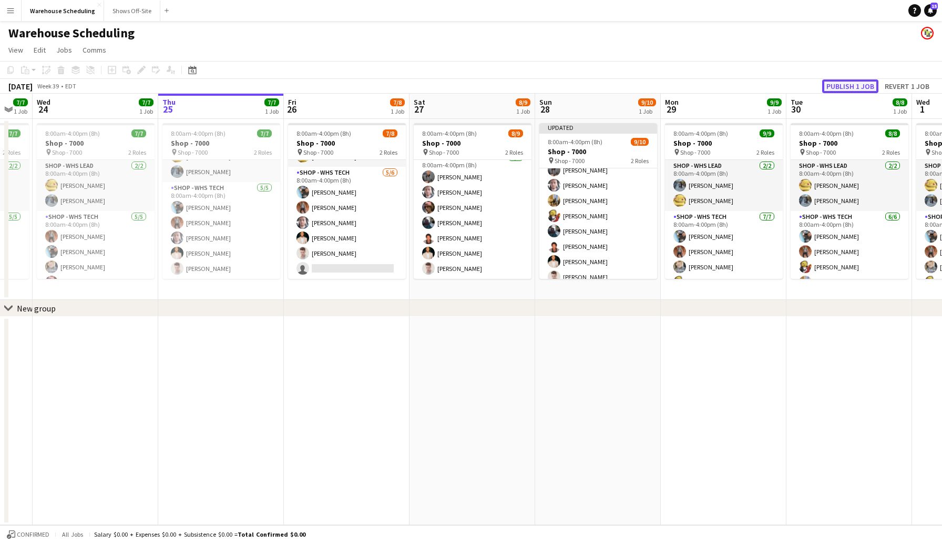
click at [835, 87] on button "Publish 1 job" at bounding box center [850, 86] width 56 height 14
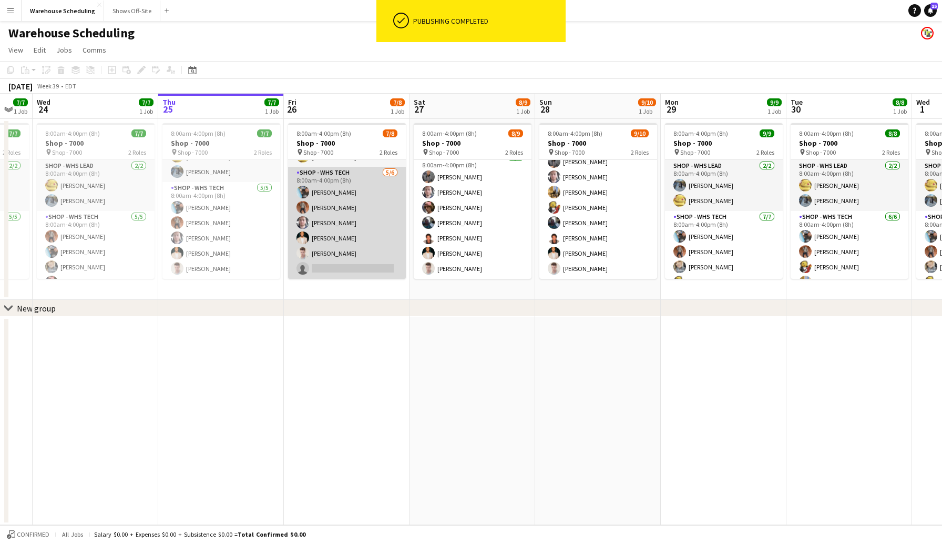
click at [348, 267] on app-card-role "Shop - WHS Tech [DATE] 8:00am-4:00pm (8h) [PERSON_NAME] [PERSON_NAME] [PERSON_N…" at bounding box center [347, 223] width 118 height 112
